Goal: Information Seeking & Learning: Learn about a topic

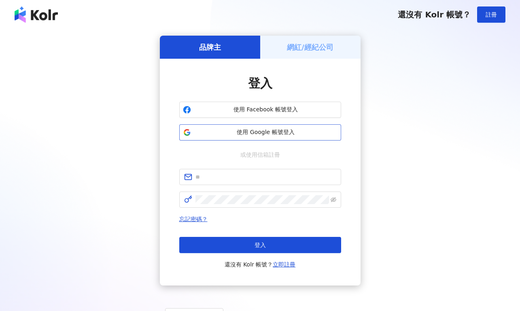
click at [276, 132] on span "使用 Google 帳號登入" at bounding box center [265, 132] width 143 height 8
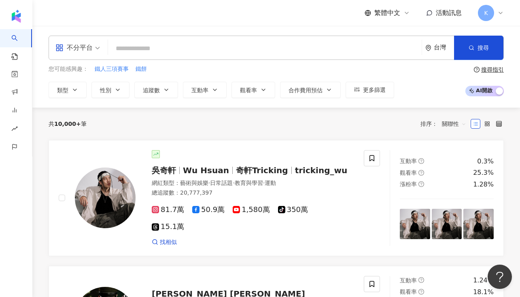
click at [268, 47] on input "search" at bounding box center [264, 48] width 307 height 15
paste input "**********"
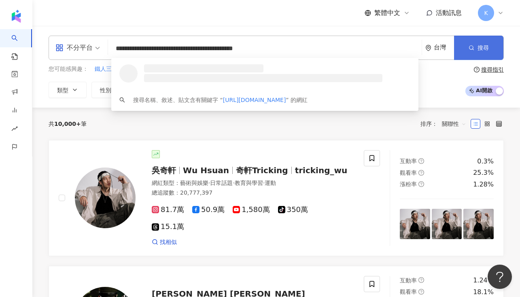
type input "**********"
click at [474, 49] on button "搜尋" at bounding box center [478, 48] width 49 height 24
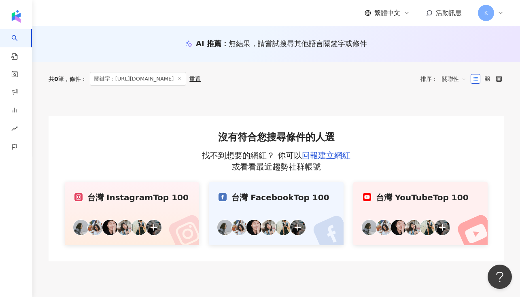
scroll to position [45, 0]
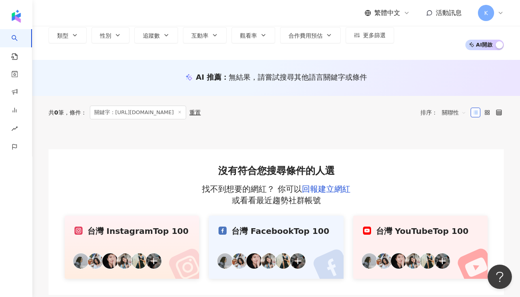
click at [180, 115] on span "關鍵字：https://www.instagram.com/caroline3469/?hl=zh-tw" at bounding box center [138, 113] width 97 height 14
click at [182, 113] on icon at bounding box center [180, 112] width 4 height 4
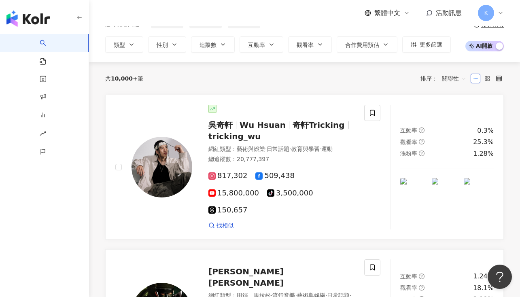
click at [196, 111] on div "AI 找網紅 找貼文 資源庫 商案媒合 洞察報告 趨勢分析 BETA 競品分析 繁體中文 活動訊息 K 不分平台 台灣 搜尋 loading 搜尋名稱、敘述、…" at bounding box center [260, 103] width 520 height 297
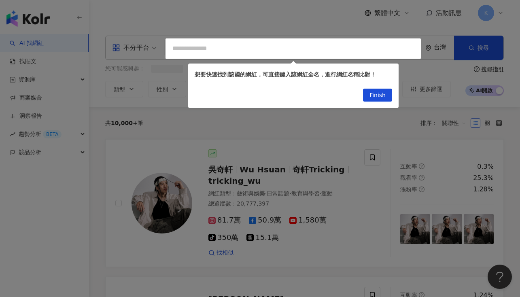
click at [259, 47] on div at bounding box center [260, 148] width 520 height 297
click at [240, 52] on div at bounding box center [260, 148] width 520 height 297
click at [219, 50] on div at bounding box center [260, 148] width 520 height 297
click at [370, 100] on span "Finish" at bounding box center [378, 95] width 16 height 13
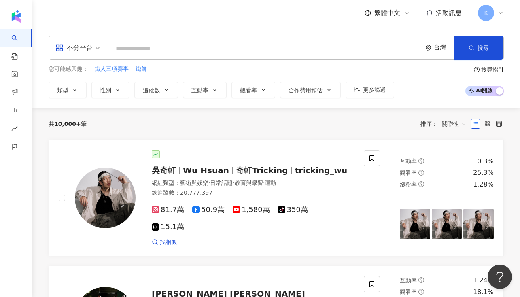
click at [266, 49] on input "search" at bounding box center [264, 48] width 307 height 15
paste input "**********"
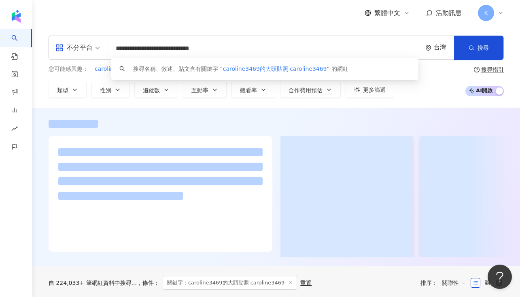
drag, startPoint x: 157, startPoint y: 47, endPoint x: 229, endPoint y: 51, distance: 71.8
click at [229, 51] on input "**********" at bounding box center [264, 48] width 307 height 15
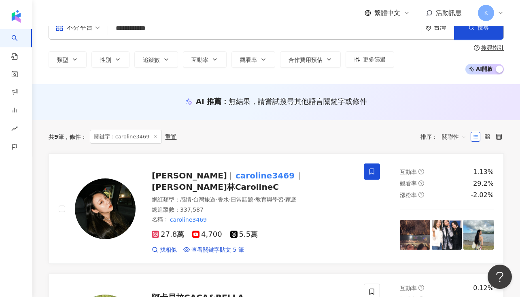
scroll to position [30, 0]
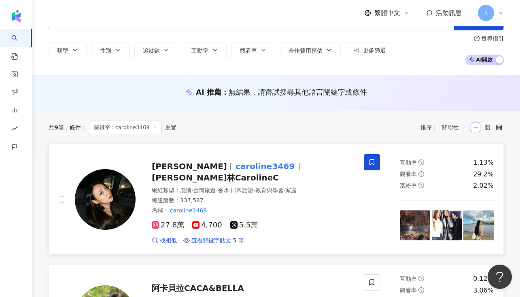
type input "**********"
click at [279, 173] on span "卡洛林CarolineC" at bounding box center [215, 178] width 127 height 10
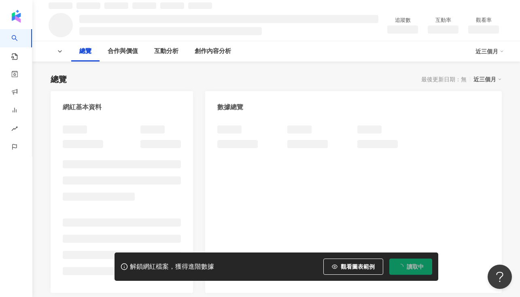
scroll to position [40, 0]
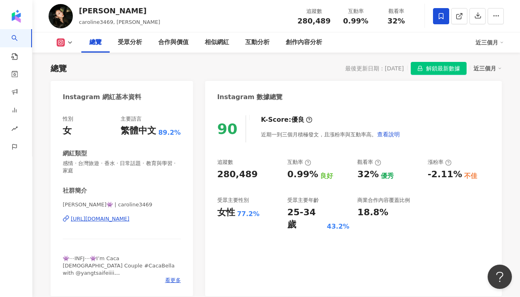
scroll to position [56, 0]
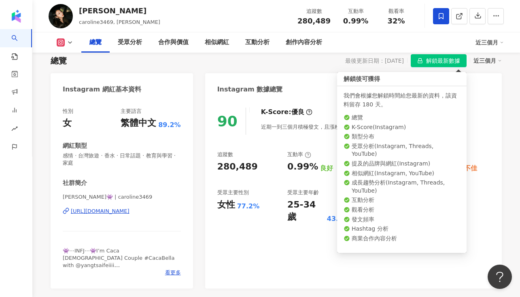
click at [445, 66] on span "解鎖最新數據" at bounding box center [443, 61] width 34 height 13
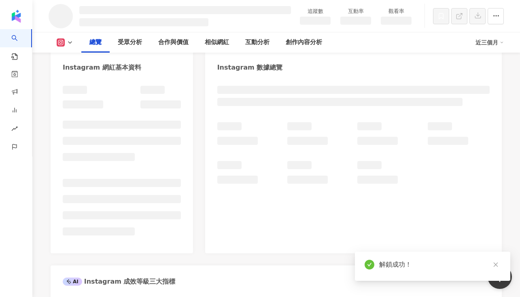
scroll to position [79, 0]
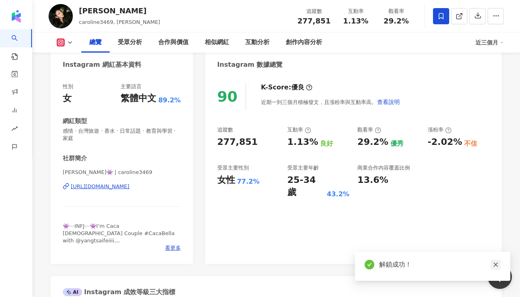
click at [498, 266] on icon "close" at bounding box center [496, 265] width 6 height 6
click at [330, 176] on div "25-34 歲 43.2%" at bounding box center [318, 186] width 62 height 25
click at [330, 190] on div "43.2%" at bounding box center [338, 194] width 23 height 9
click at [306, 166] on div "受眾主要年齡" at bounding box center [303, 167] width 32 height 7
click at [306, 181] on div "25-34 歲" at bounding box center [306, 186] width 38 height 25
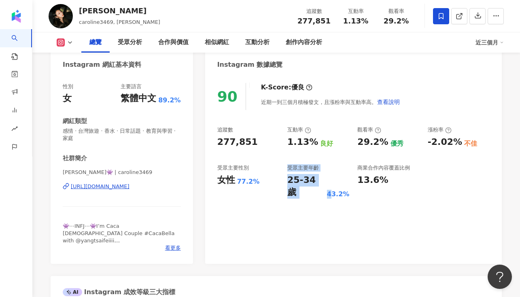
drag, startPoint x: 281, startPoint y: 179, endPoint x: 329, endPoint y: 179, distance: 47.4
click at [329, 179] on div "追蹤數 277,851 互動率 1.13% 良好 觀看率 29.2% 優秀 漲粉率 -2.02% 不佳 受眾主要性別 女性 77.2% 受眾主要年齡 25-3…" at bounding box center [353, 162] width 272 height 72
click at [329, 190] on div "43.2%" at bounding box center [338, 194] width 23 height 9
click at [245, 175] on div "女性 77.2%" at bounding box center [248, 180] width 62 height 13
click at [311, 186] on div "25-34 歲" at bounding box center [306, 186] width 38 height 25
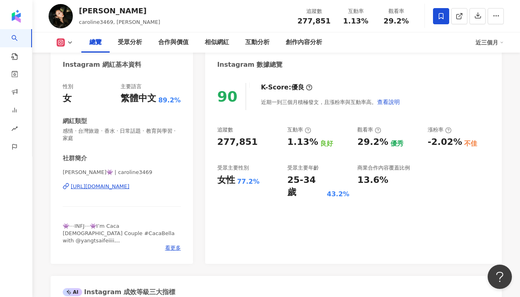
click at [311, 186] on div "25-34 歲" at bounding box center [306, 186] width 38 height 25
click at [313, 181] on div "25-34 歲" at bounding box center [306, 186] width 38 height 25
click at [325, 188] on div "90 K-Score : 優良 近期一到三個月積極發文，且漲粉率與互動率高。 查看說明 追蹤數 277,851 互動率 1.13% 良好 觀看率 29.2% …" at bounding box center [353, 169] width 297 height 189
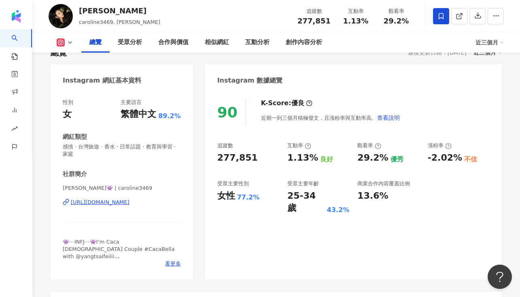
scroll to position [0, 0]
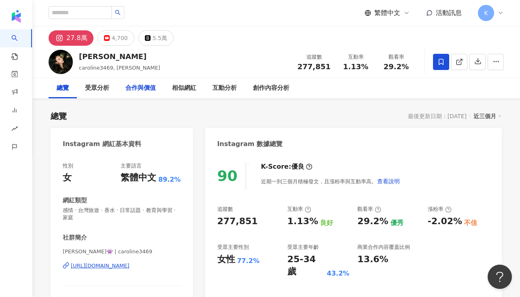
click at [152, 88] on div "合作與價值" at bounding box center [140, 88] width 30 height 10
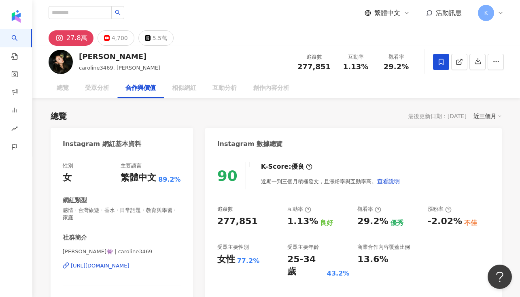
scroll to position [1085, 0]
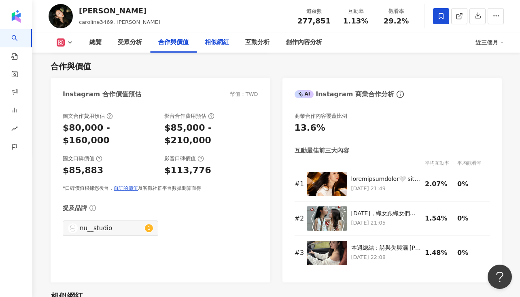
click at [208, 44] on div "相似網紅" at bounding box center [217, 43] width 24 height 10
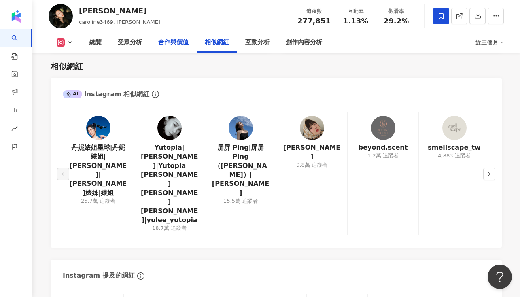
click at [181, 42] on div "合作與價值" at bounding box center [173, 43] width 30 height 10
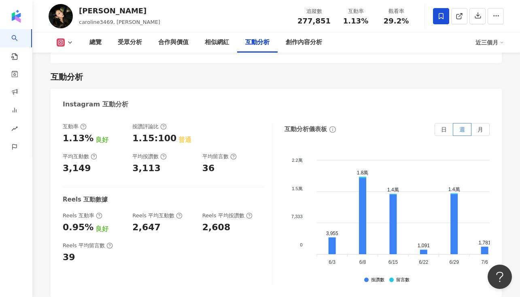
scroll to position [1718, 0]
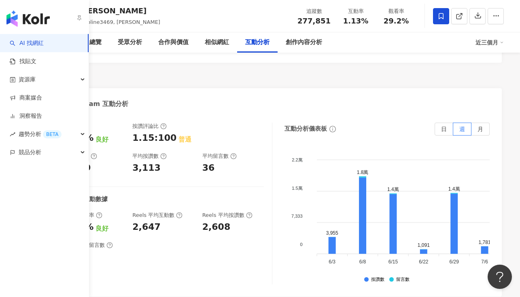
click at [12, 39] on link "AI 找網紅" at bounding box center [27, 43] width 34 height 8
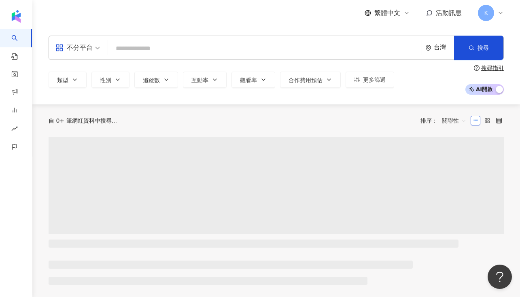
click at [147, 48] on input "search" at bounding box center [264, 48] width 307 height 15
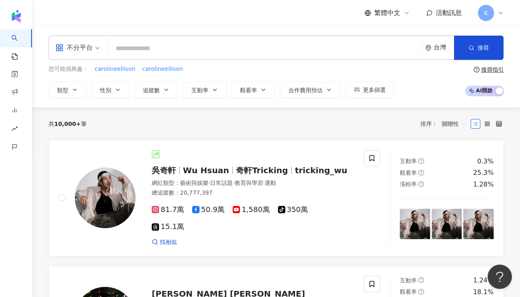
click at [249, 45] on input "search" at bounding box center [264, 48] width 307 height 15
paste input "**********"
type input "**********"
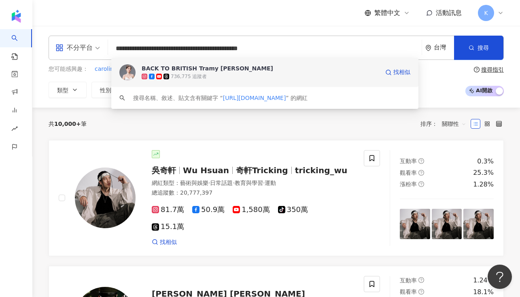
click at [202, 70] on div "BACK TO BRITISH Tramy [PERSON_NAME]" at bounding box center [208, 68] width 132 height 8
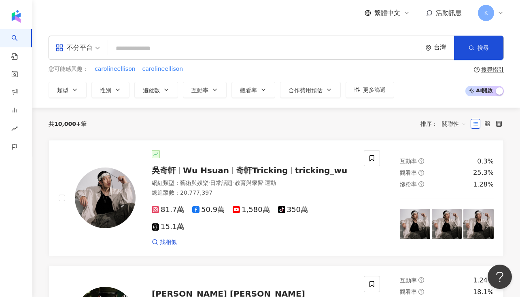
click at [236, 39] on div "不分平台 台灣 搜尋 a8fc9bac-ee48-4078-9ee9-761f3006dad7 BACK TO BRITISH Tramy [PERSON_N…" at bounding box center [276, 48] width 455 height 24
click at [225, 57] on div "不分平台 台灣 搜尋 a8fc9bac-ee48-4078-9ee9-761f3006dad7 BACK TO BRITISH Tramy [PERSON_N…" at bounding box center [276, 48] width 455 height 24
click at [71, 95] on button "類型" at bounding box center [68, 90] width 38 height 16
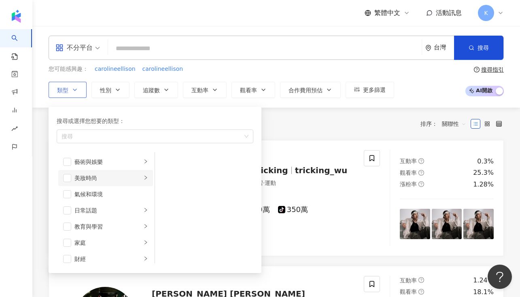
scroll to position [0, 0]
click at [67, 171] on li "美妝時尚" at bounding box center [105, 178] width 95 height 16
click at [67, 164] on span "button" at bounding box center [67, 161] width 8 height 8
click at [68, 181] on span "button" at bounding box center [67, 178] width 8 height 8
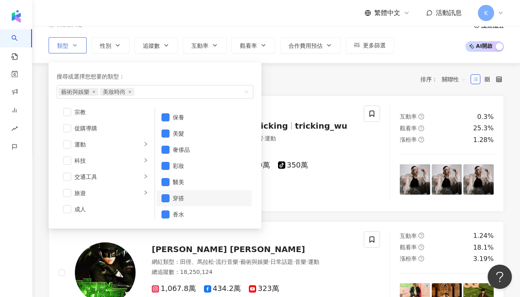
scroll to position [0, 0]
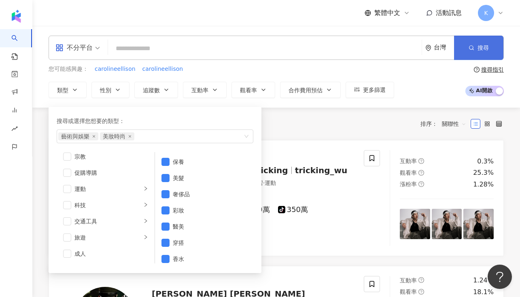
click at [475, 43] on button "搜尋" at bounding box center [478, 48] width 49 height 24
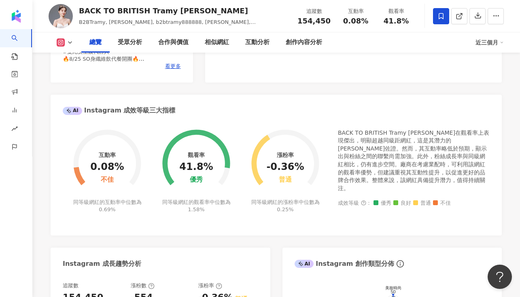
scroll to position [270, 0]
